Goal: Task Accomplishment & Management: Complete application form

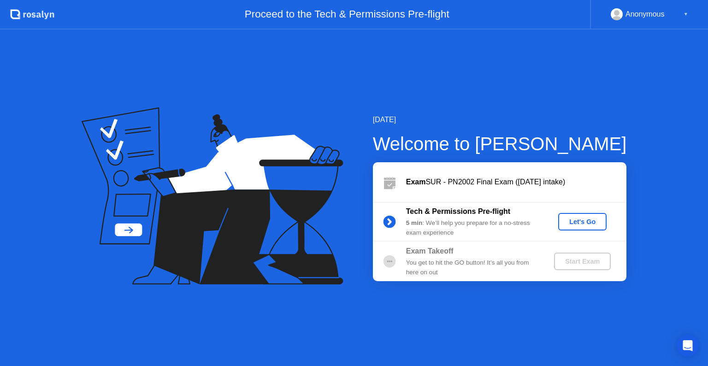
click at [577, 214] on button "Let's Go" at bounding box center [583, 222] width 48 height 18
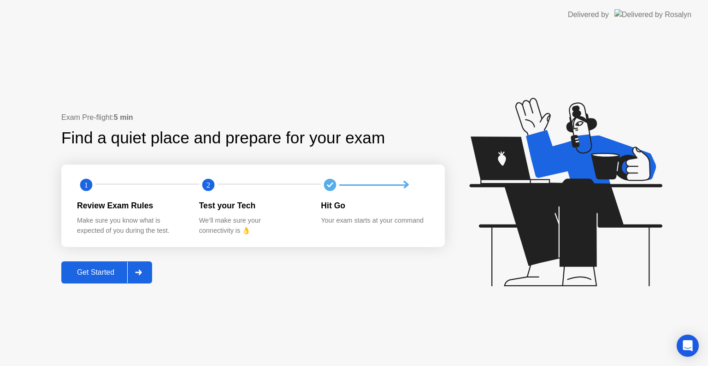
click at [88, 265] on button "Get Started" at bounding box center [106, 272] width 91 height 22
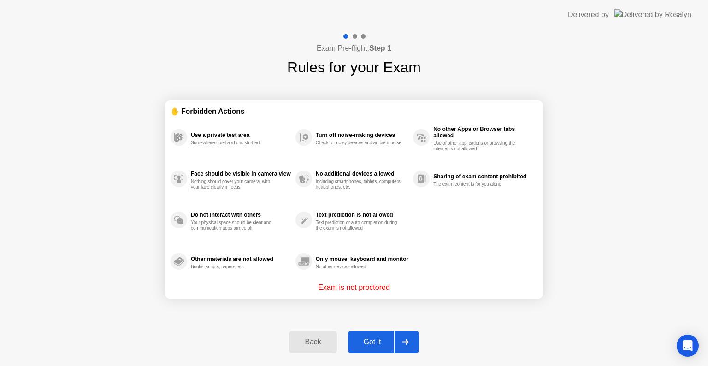
drag, startPoint x: 368, startPoint y: 354, endPoint x: 382, endPoint y: 337, distance: 22.3
click at [382, 337] on div "Back Got it" at bounding box center [354, 342] width 141 height 42
click at [382, 338] on div "Got it" at bounding box center [372, 342] width 43 height 8
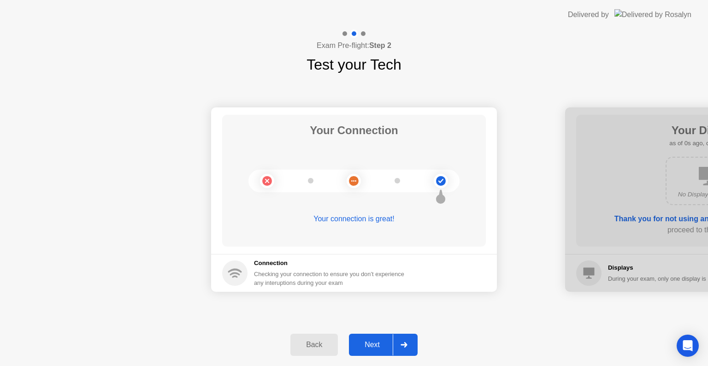
click at [376, 348] on div "Next" at bounding box center [372, 345] width 41 height 8
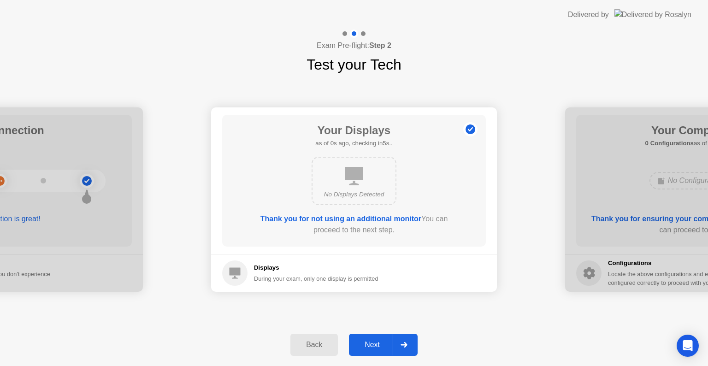
click at [376, 348] on div "Next" at bounding box center [372, 345] width 41 height 8
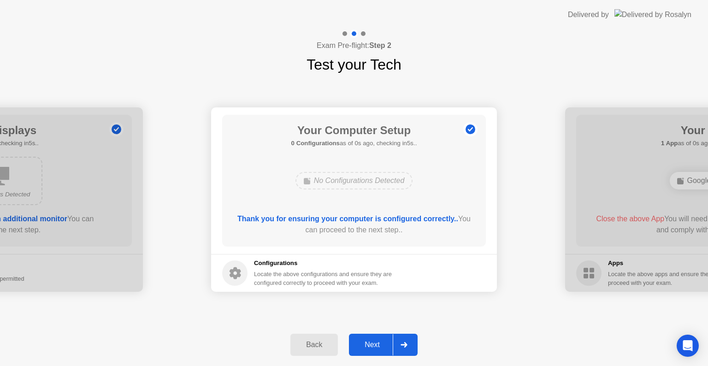
click at [376, 348] on div "Next" at bounding box center [372, 345] width 41 height 8
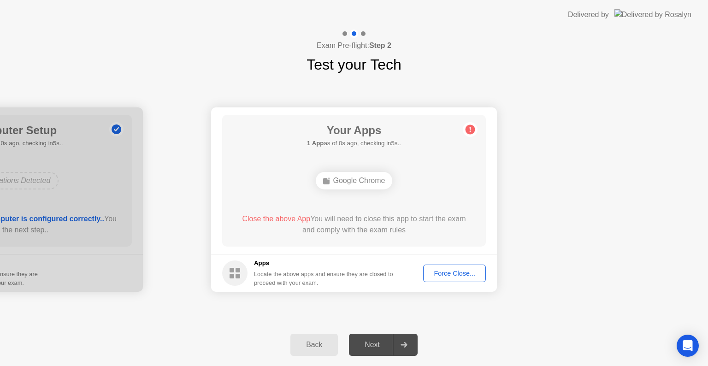
click at [448, 275] on div "Force Close..." at bounding box center [455, 273] width 56 height 7
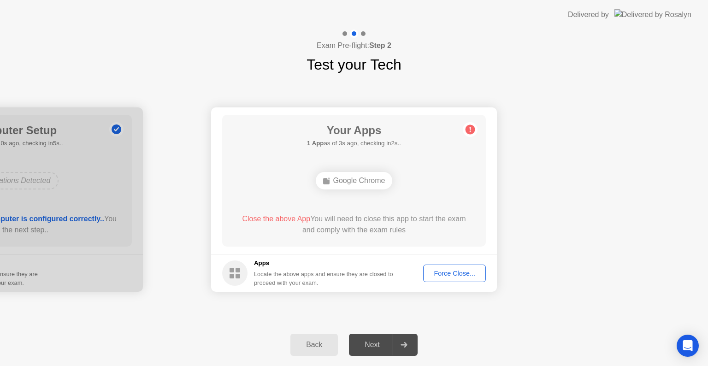
click at [445, 267] on button "Force Close..." at bounding box center [454, 274] width 63 height 18
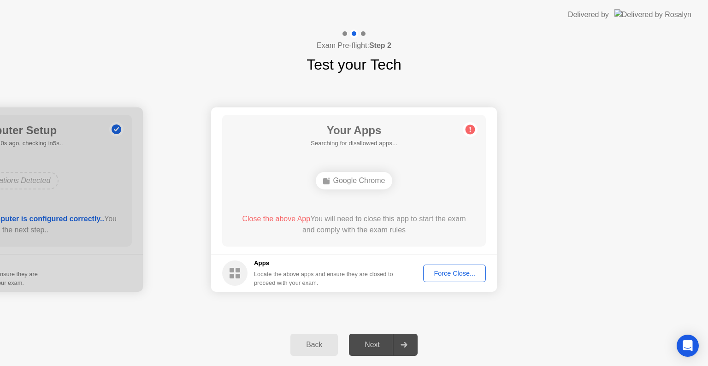
click at [380, 345] on div "Next" at bounding box center [372, 345] width 41 height 8
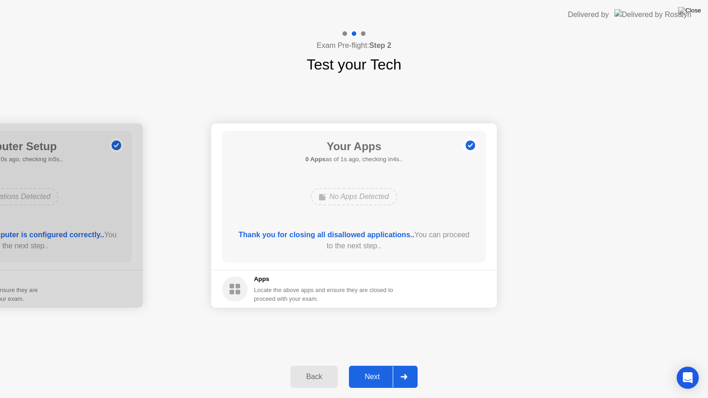
click at [378, 366] on div "Next" at bounding box center [372, 377] width 41 height 8
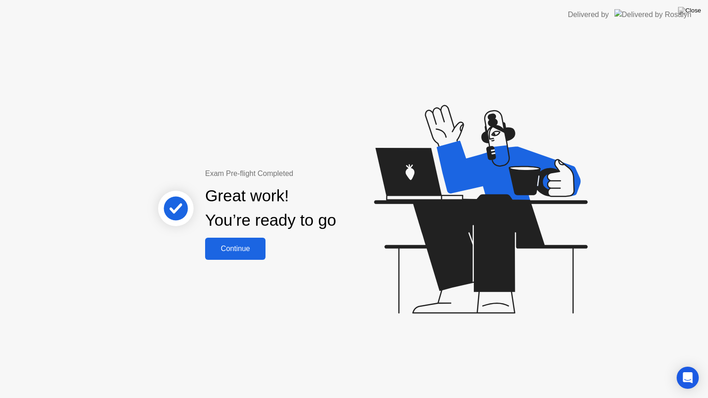
click at [240, 247] on div "Continue" at bounding box center [235, 249] width 55 height 8
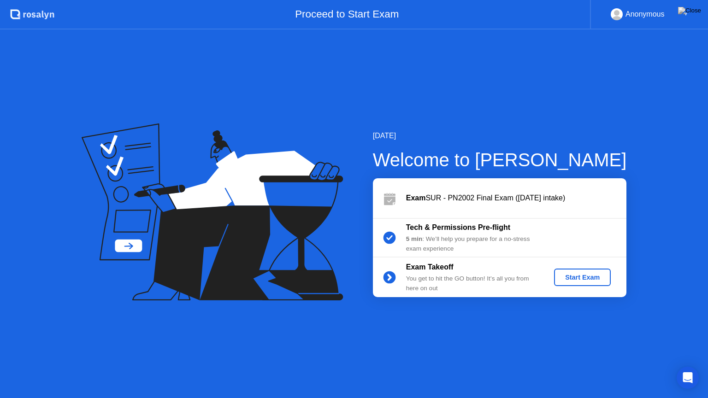
click at [564, 269] on button "Start Exam" at bounding box center [582, 278] width 57 height 18
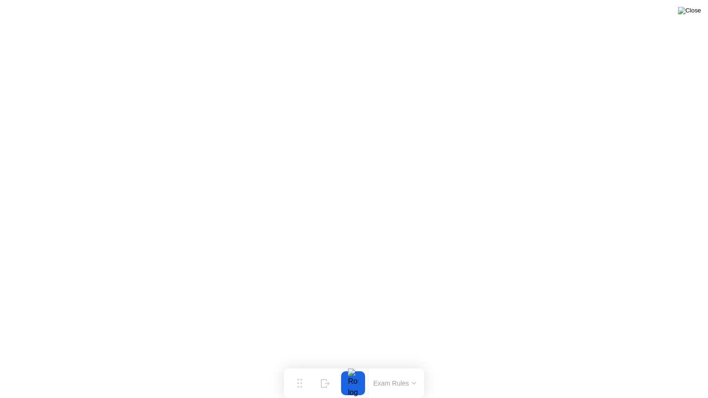
click at [697, 11] on img at bounding box center [689, 10] width 23 height 7
click at [701, 11] on img at bounding box center [689, 10] width 23 height 7
click at [694, 17] on button at bounding box center [690, 11] width 28 height 12
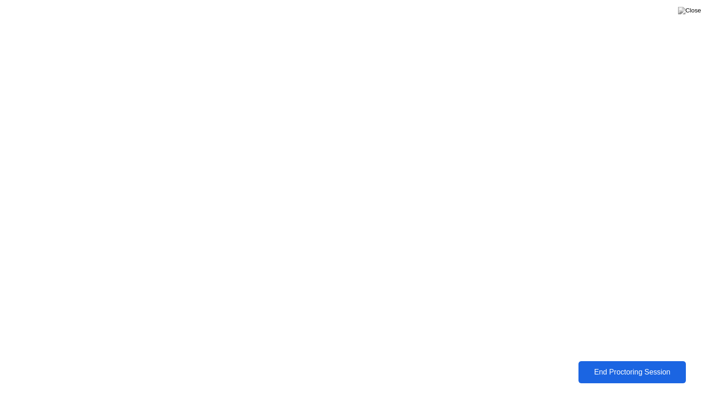
click at [619, 366] on div "End Proctoring Session" at bounding box center [633, 372] width 102 height 8
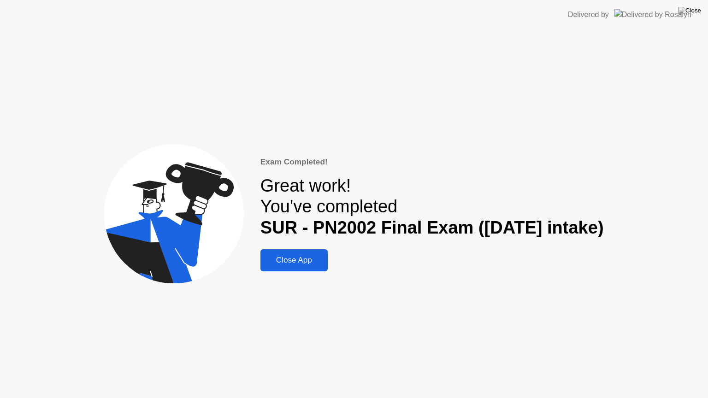
click at [266, 260] on div "Close App" at bounding box center [294, 260] width 62 height 9
